Goal: Information Seeking & Learning: Learn about a topic

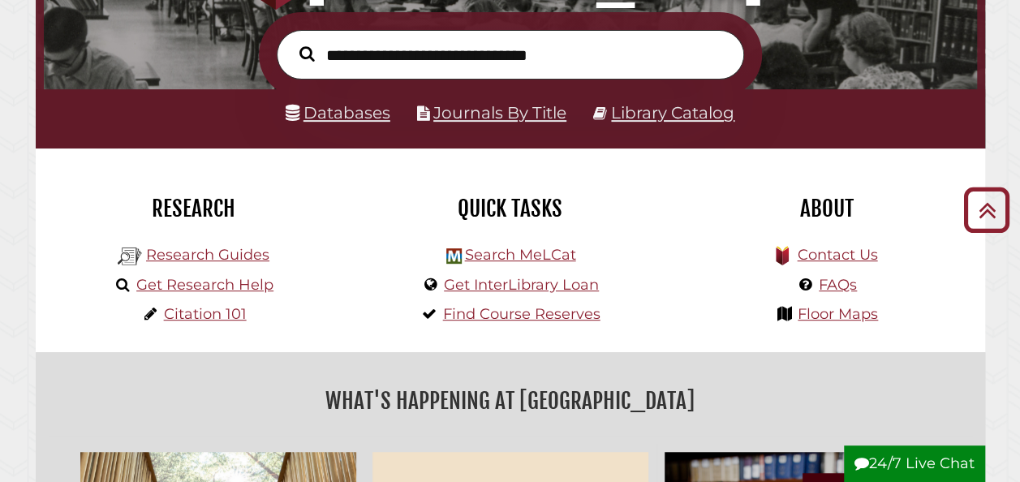
scroll to position [250, 0]
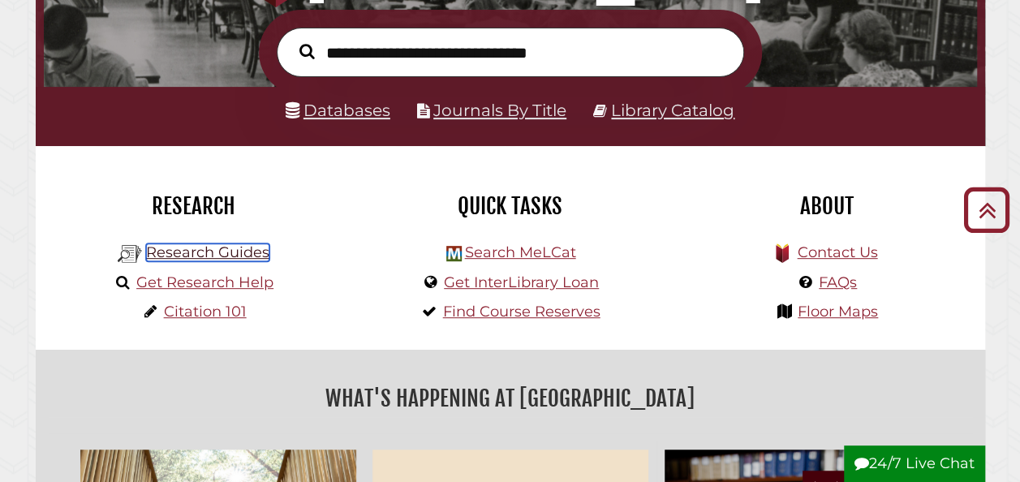
click at [261, 255] on link "Research Guides" at bounding box center [207, 253] width 123 height 18
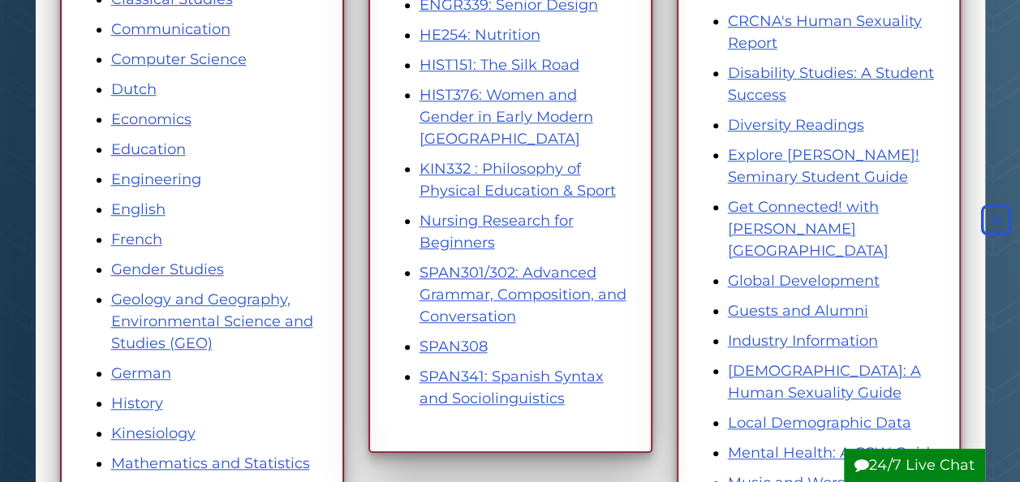
scroll to position [531, 0]
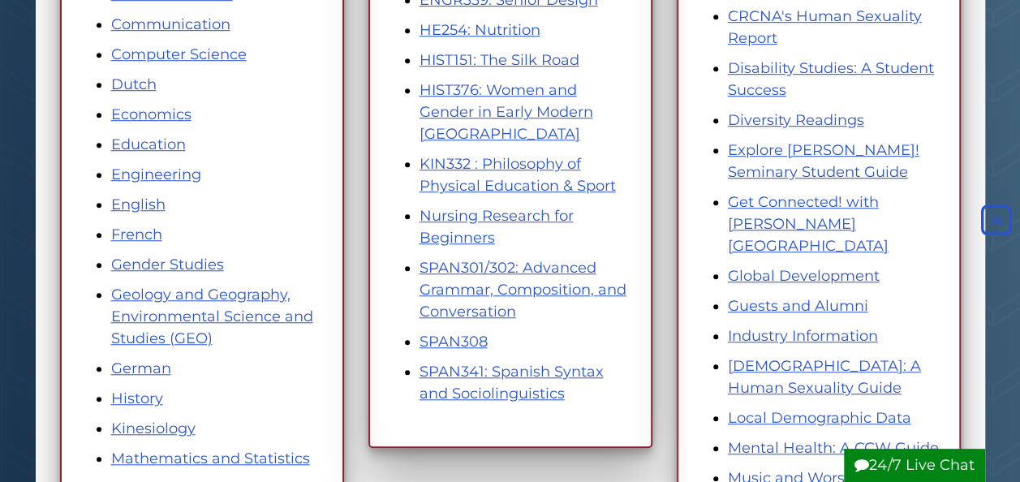
click at [237, 303] on li "Geology and Geography, Environmental Science and Studies (GEO)" at bounding box center [218, 317] width 214 height 66
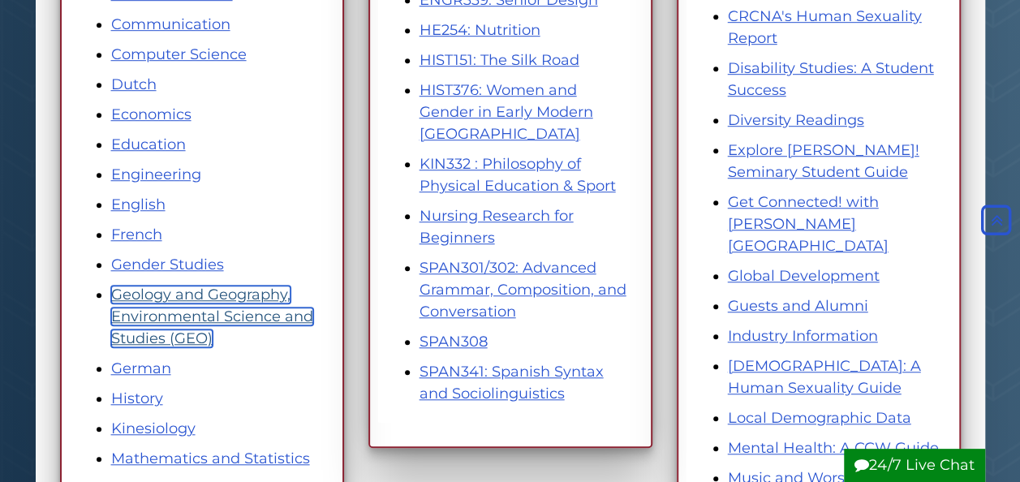
click at [247, 314] on link "Geology and Geography, Environmental Science and Studies (GEO)" at bounding box center [212, 317] width 202 height 62
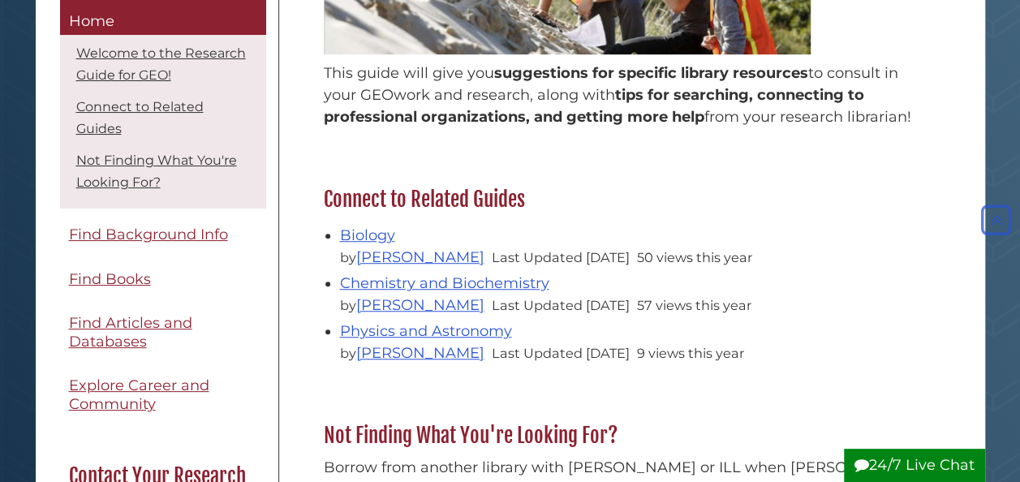
scroll to position [464, 0]
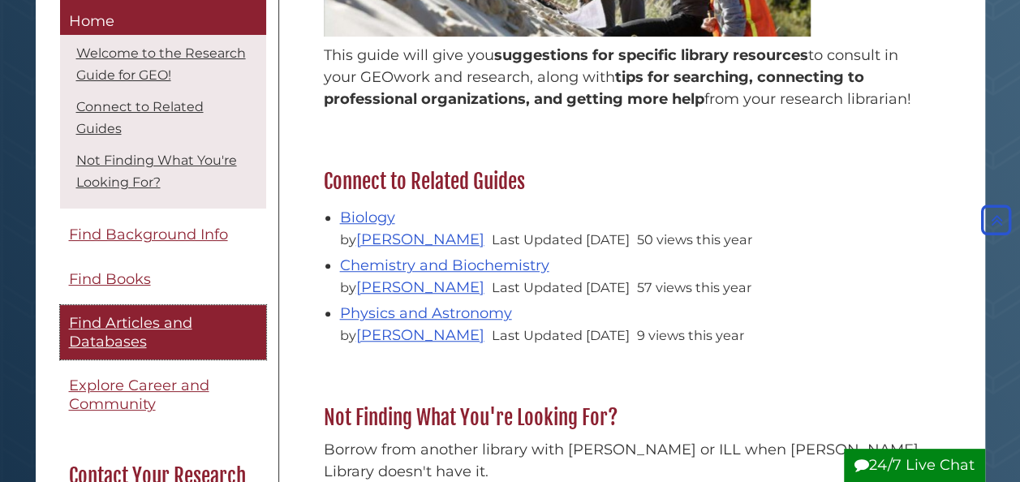
click at [186, 325] on span "Find Articles and Databases" at bounding box center [130, 333] width 123 height 37
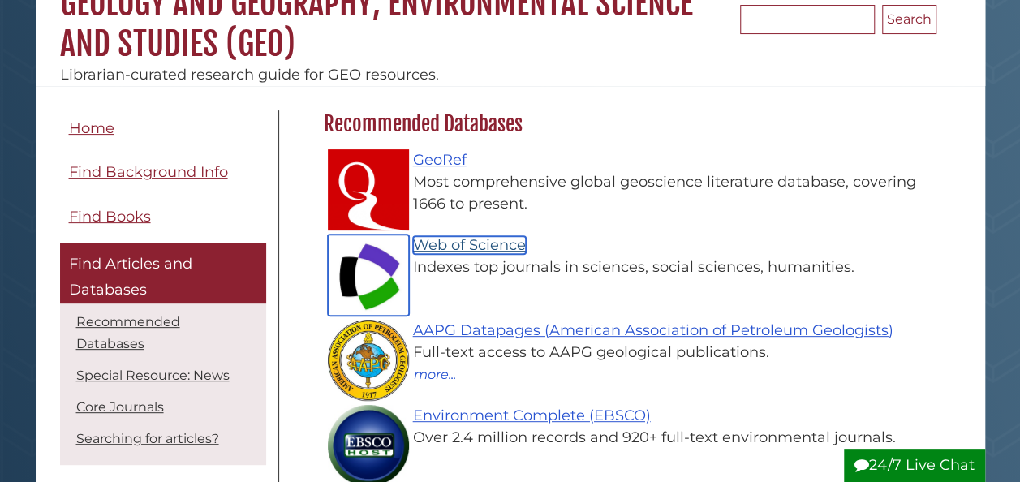
click at [485, 237] on link "Web of Science" at bounding box center [469, 245] width 113 height 18
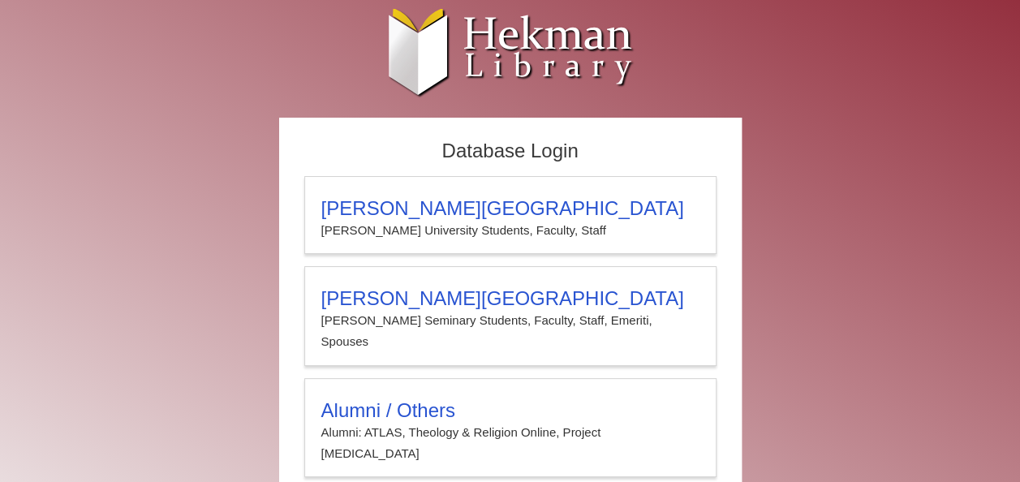
click at [485, 237] on p "[PERSON_NAME] University Students, Faculty, Staff" at bounding box center [510, 230] width 378 height 21
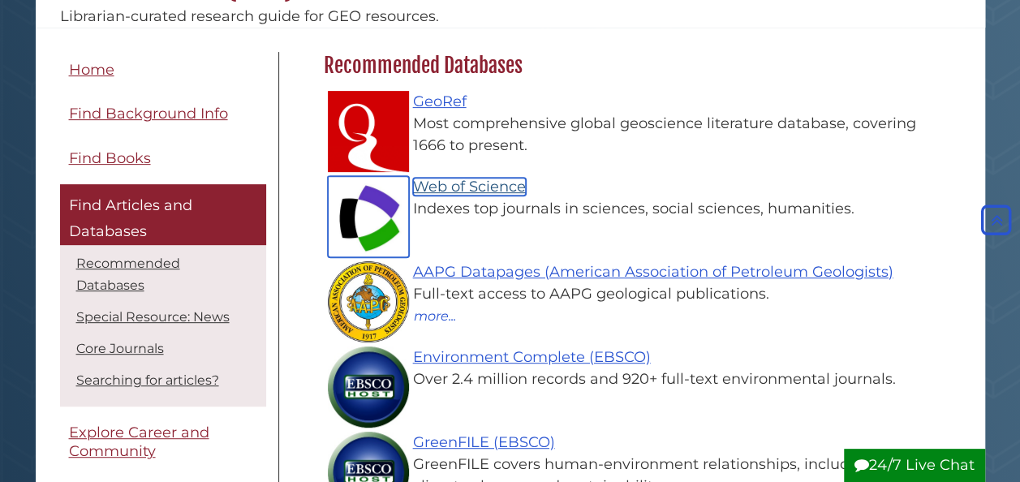
scroll to position [234, 0]
